Goal: Task Accomplishment & Management: Manage account settings

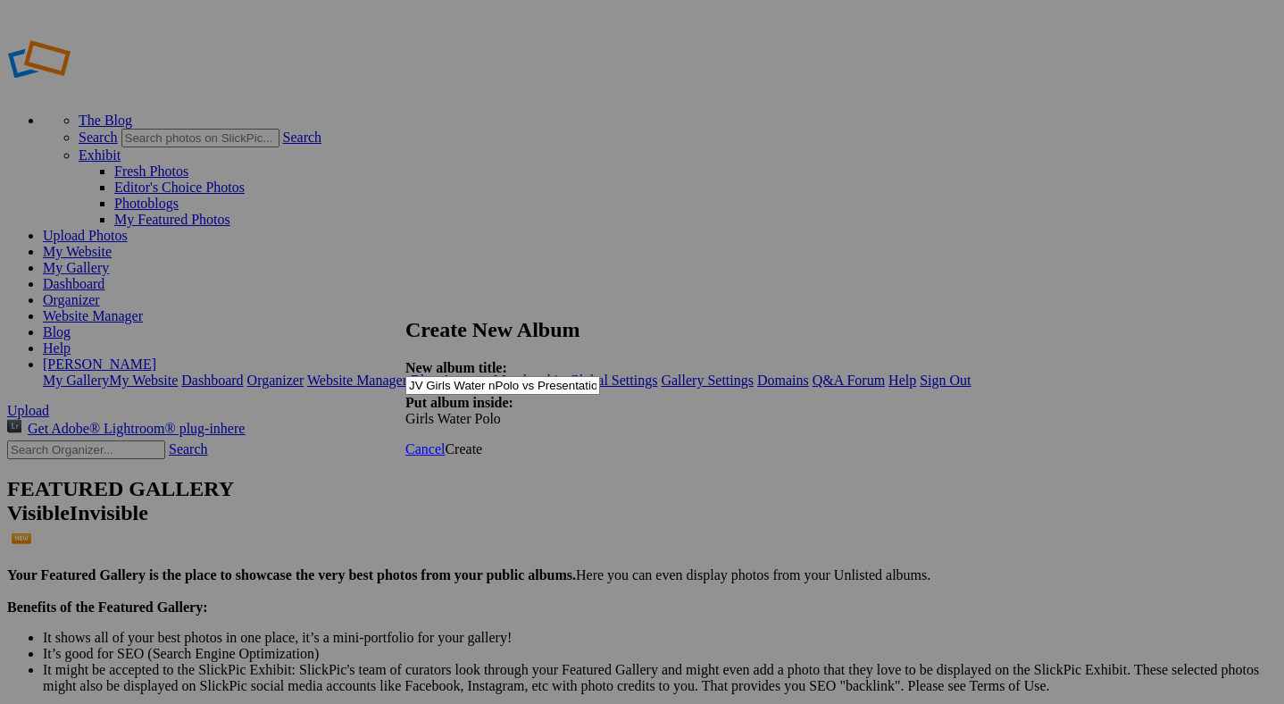
click at [521, 378] on input "JV Girls Water nPolo vs Presentation" at bounding box center [502, 385] width 195 height 19
click at [523, 376] on input "JV Girls Water nPolo vs Presentation" at bounding box center [502, 385] width 195 height 19
click at [600, 376] on input "JV Girls Water Polo vs Presentation" at bounding box center [502, 385] width 195 height 19
type input "JV Girls Water Polo vs Presentation 2025 by [PERSON_NAME]"
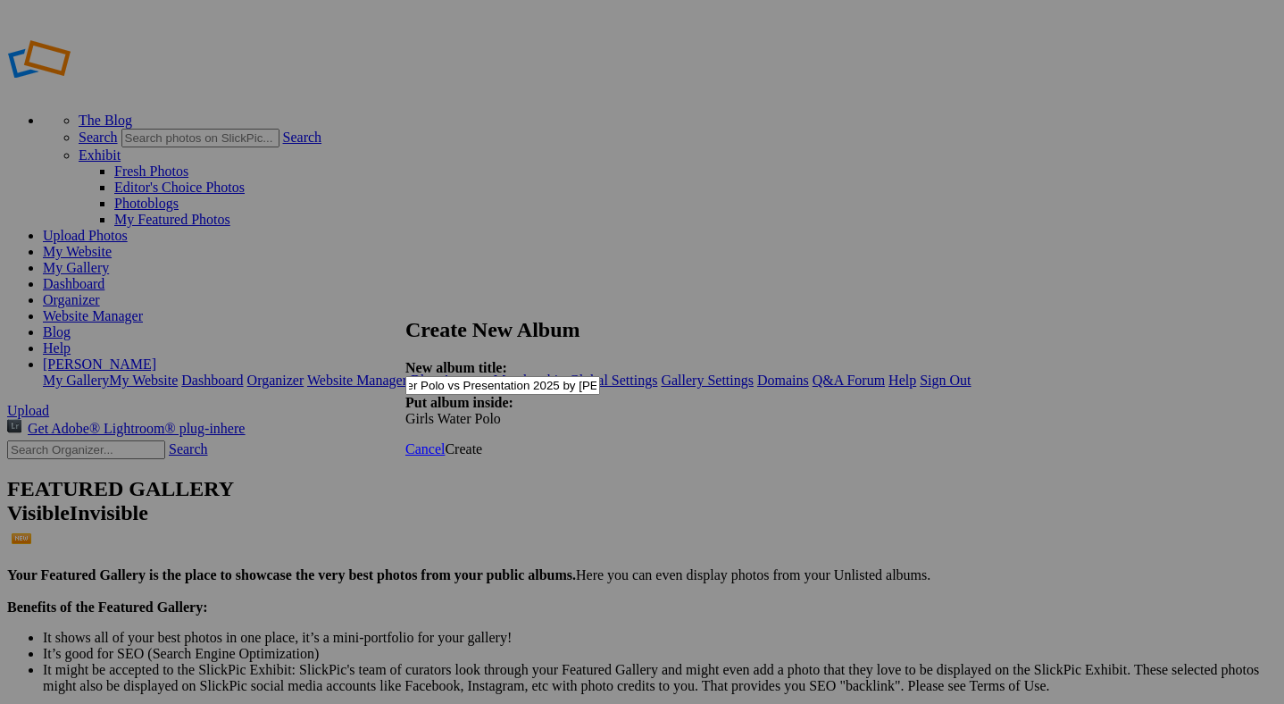
scroll to position [0, 0]
click at [482, 441] on span "Create" at bounding box center [464, 448] width 38 height 15
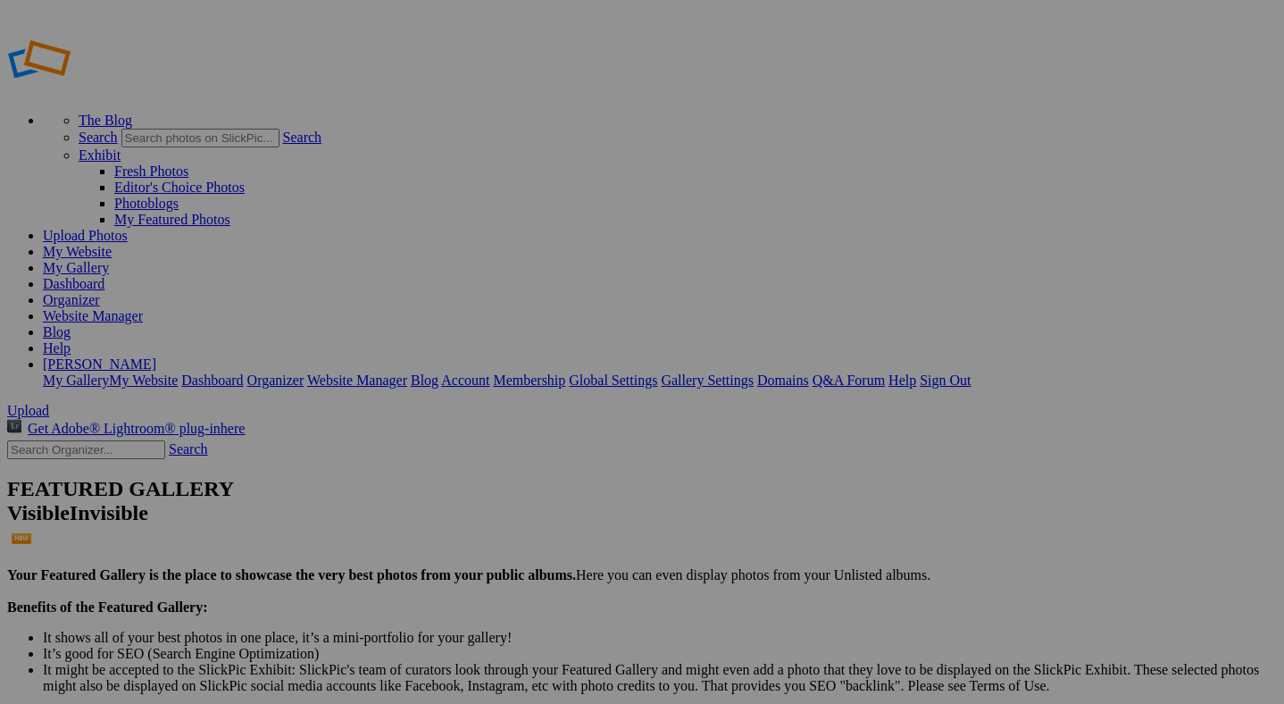
drag, startPoint x: 121, startPoint y: 470, endPoint x: 121, endPoint y: 513, distance: 42.9
